Goal: Task Accomplishment & Management: Complete application form

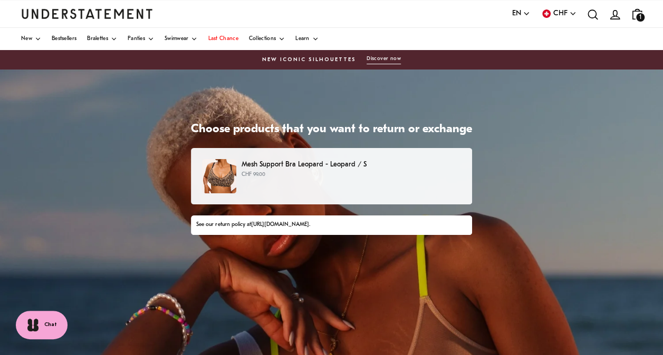
click at [316, 167] on p "Mesh Support Bra Leopard - Leopard / S" at bounding box center [351, 164] width 219 height 11
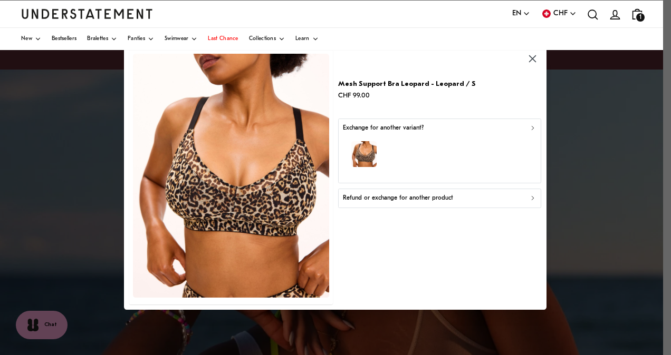
click at [471, 197] on div "Refund or exchange for another product" at bounding box center [440, 199] width 194 height 10
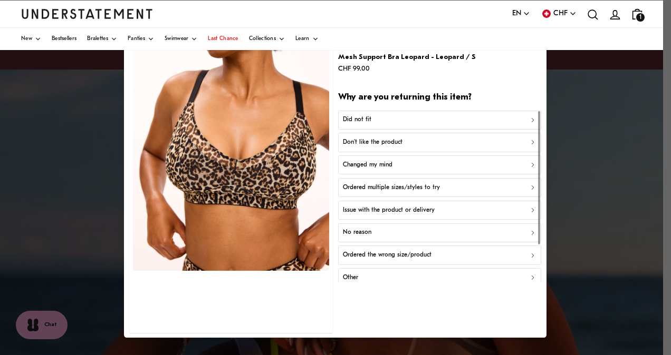
click at [498, 117] on div "Did not fit" at bounding box center [440, 120] width 194 height 10
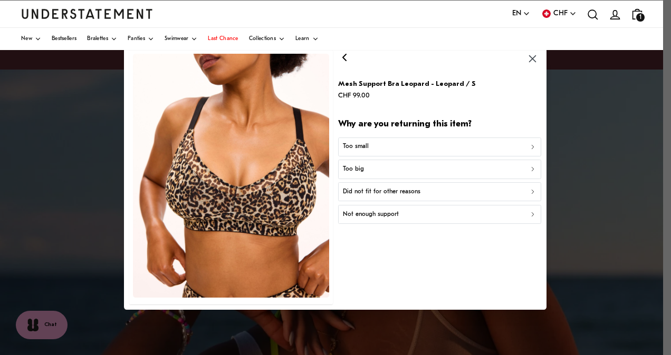
click at [480, 168] on div "Too big" at bounding box center [440, 170] width 194 height 10
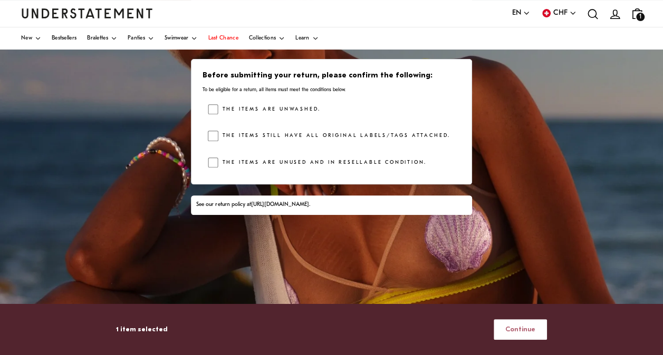
scroll to position [156, 0]
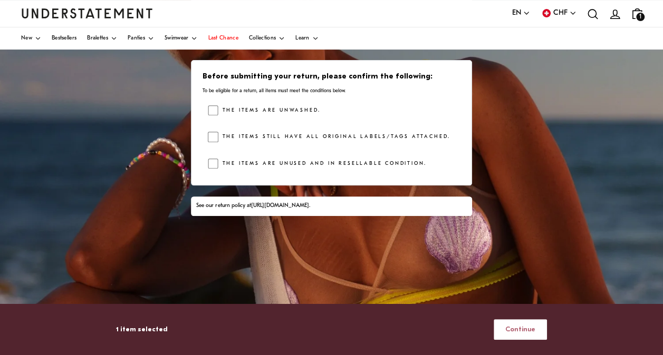
click at [531, 330] on span "Continue" at bounding box center [520, 330] width 30 height 20
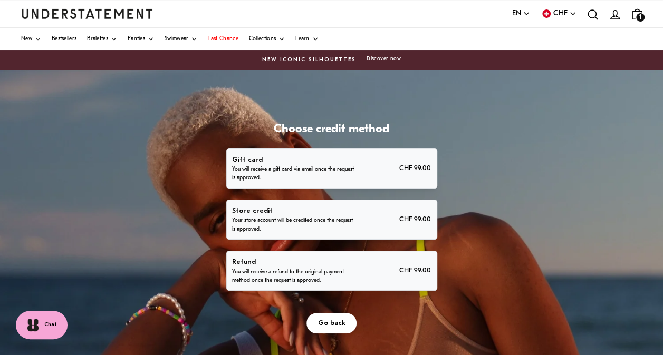
click at [418, 273] on p "CHF 99.00" at bounding box center [415, 270] width 32 height 11
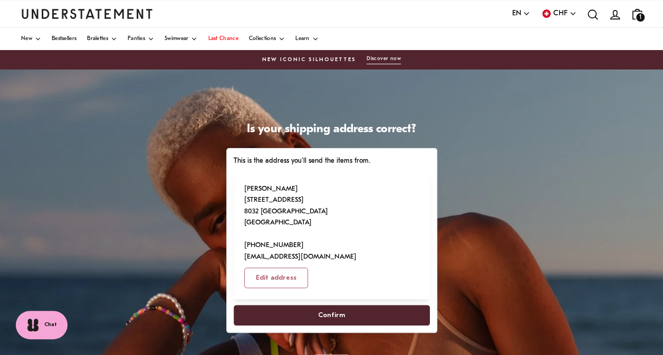
click at [360, 306] on span "Confirm" at bounding box center [331, 316] width 173 height 20
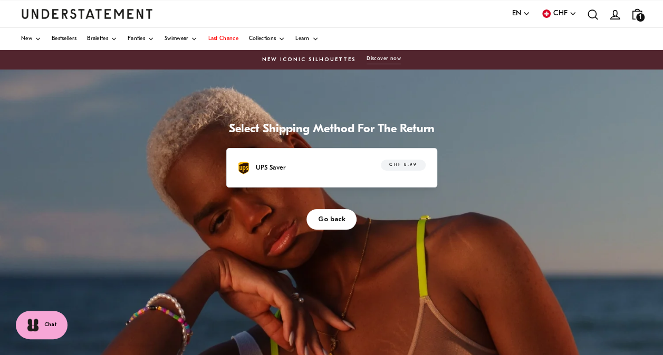
click at [342, 169] on div "UPS Saver CHF 8.99" at bounding box center [331, 168] width 188 height 16
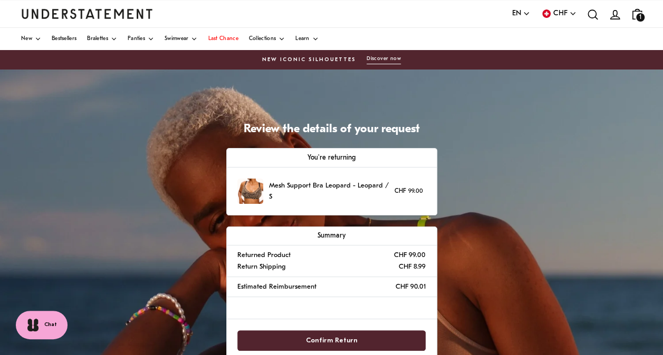
click at [335, 341] on span "Confirm Return" at bounding box center [332, 341] width 52 height 20
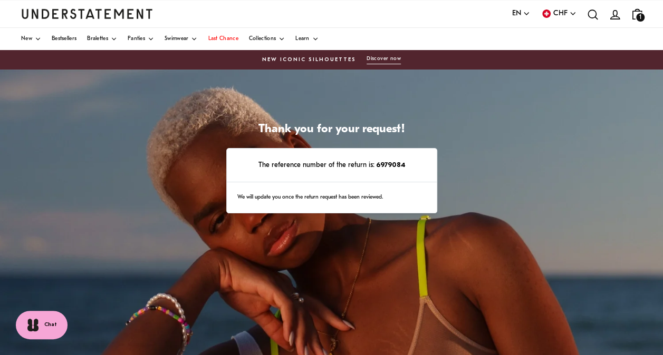
click at [391, 163] on strong "6979084" at bounding box center [389, 165] width 31 height 7
